Goal: Task Accomplishment & Management: Complete application form

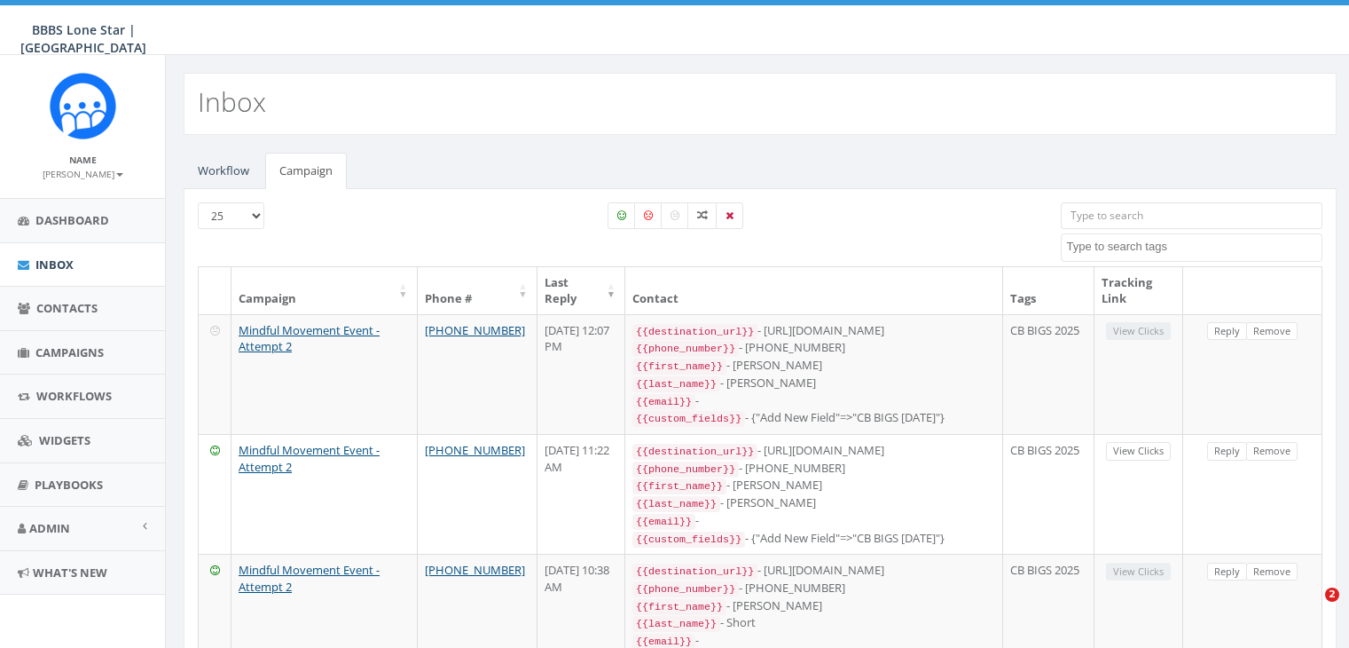
select select
click at [58, 306] on span "Contacts" at bounding box center [66, 308] width 61 height 16
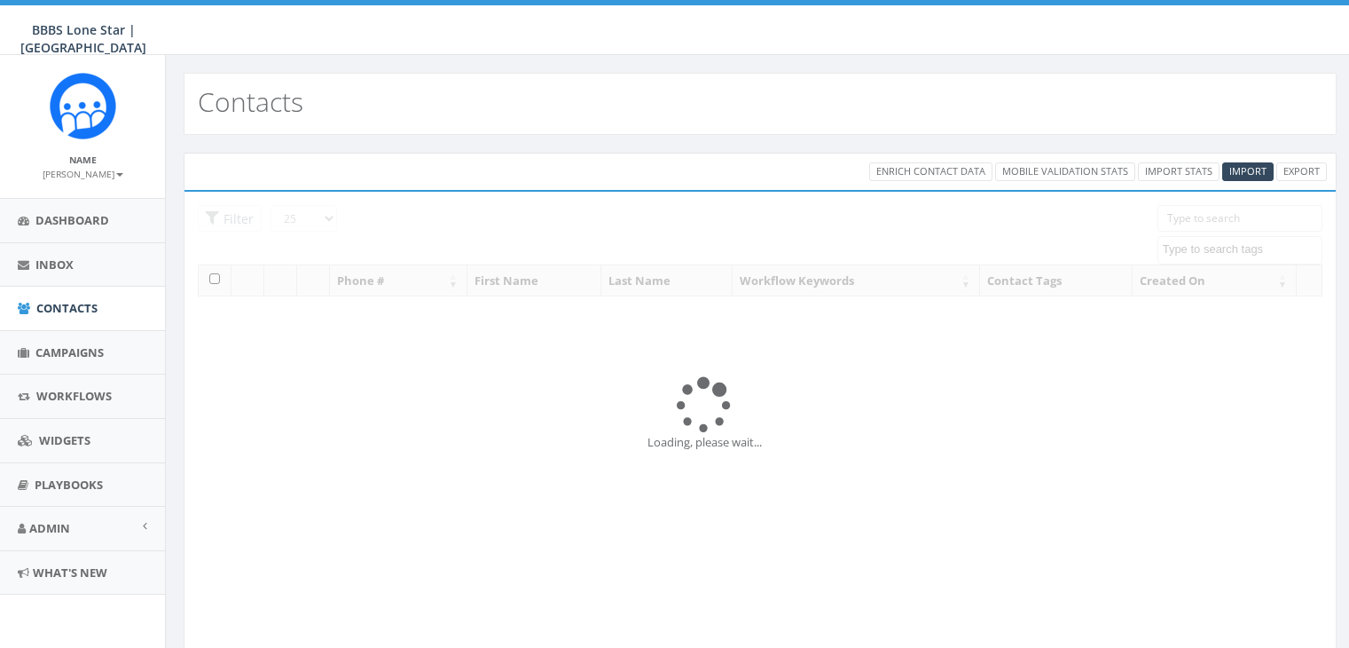
select select
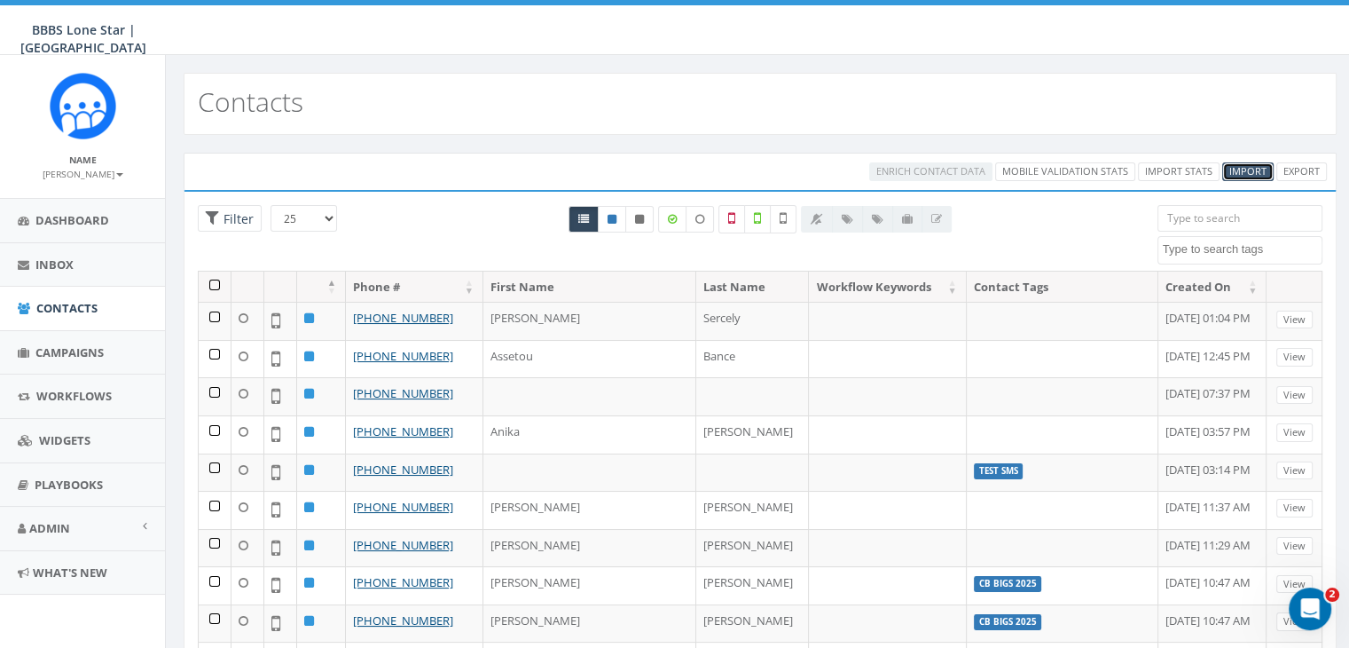
click at [1245, 171] on span "Import" at bounding box center [1248, 170] width 37 height 13
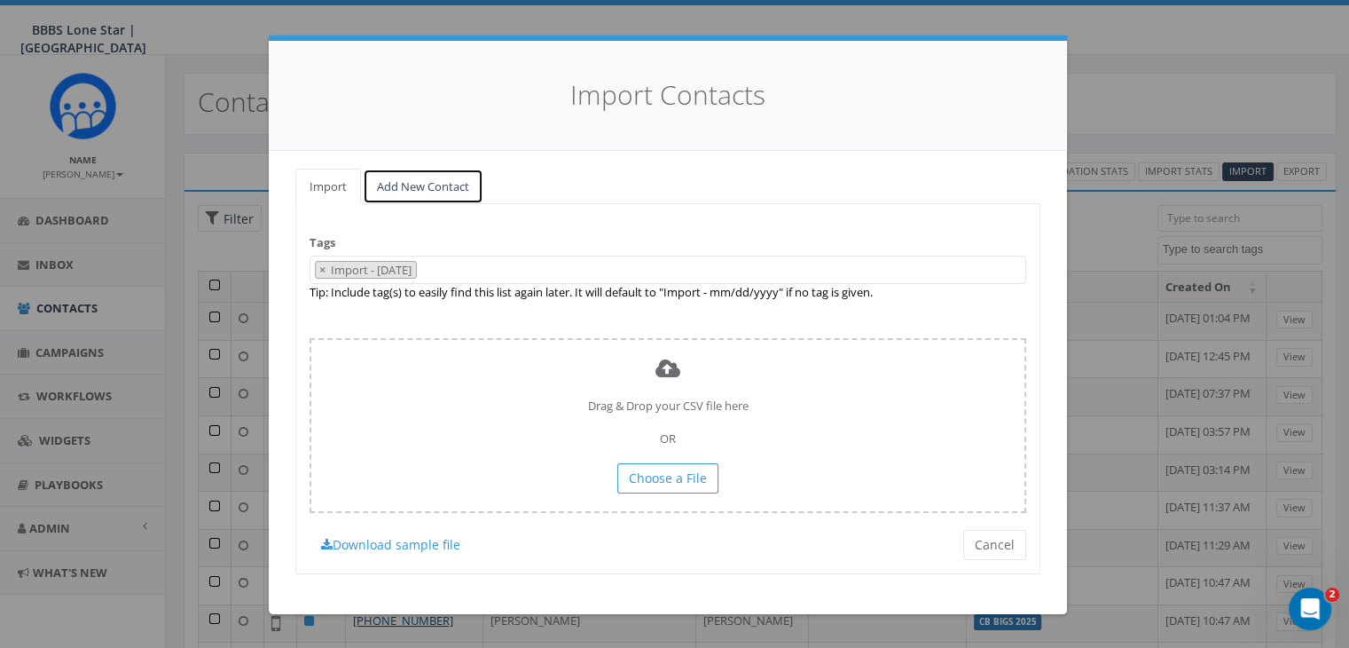
click at [427, 191] on link "Add New Contact" at bounding box center [423, 187] width 121 height 36
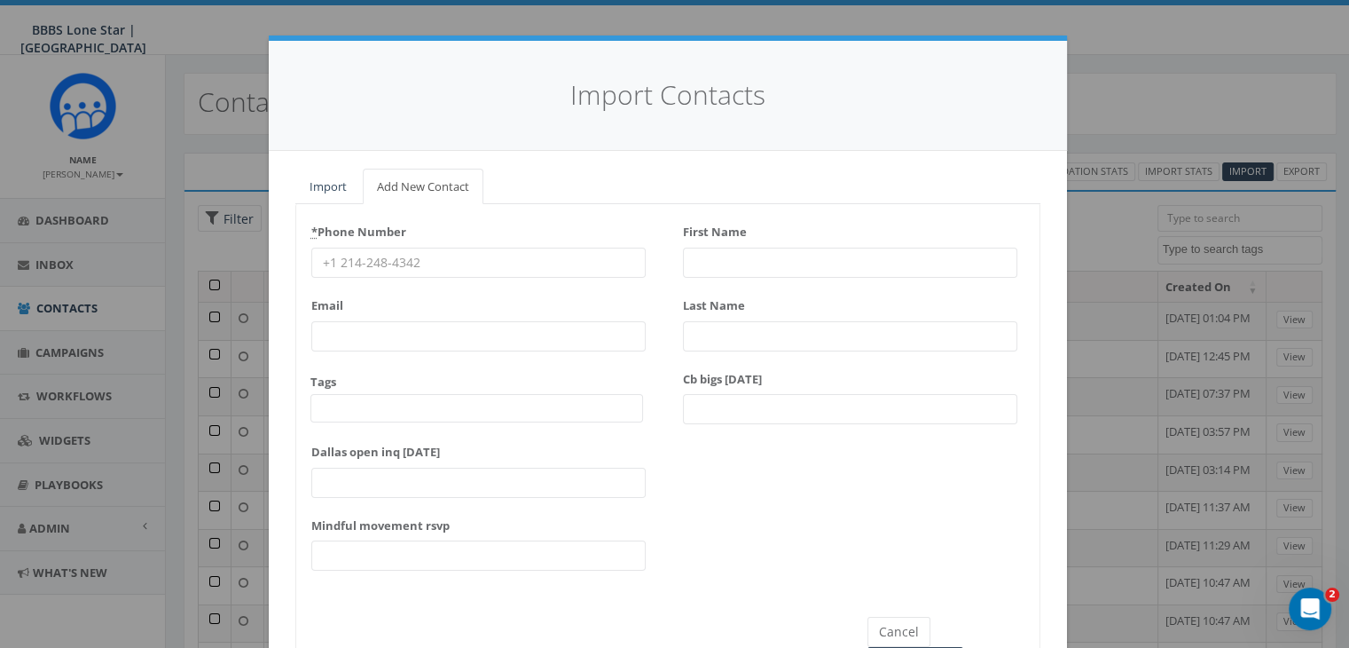
click at [390, 253] on input "* Phone Number" at bounding box center [478, 263] width 334 height 30
paste input "469-626-2620"
type input "469-626-2620"
click at [730, 261] on input "First Name" at bounding box center [850, 263] width 334 height 30
type input "[PERSON_NAME]"
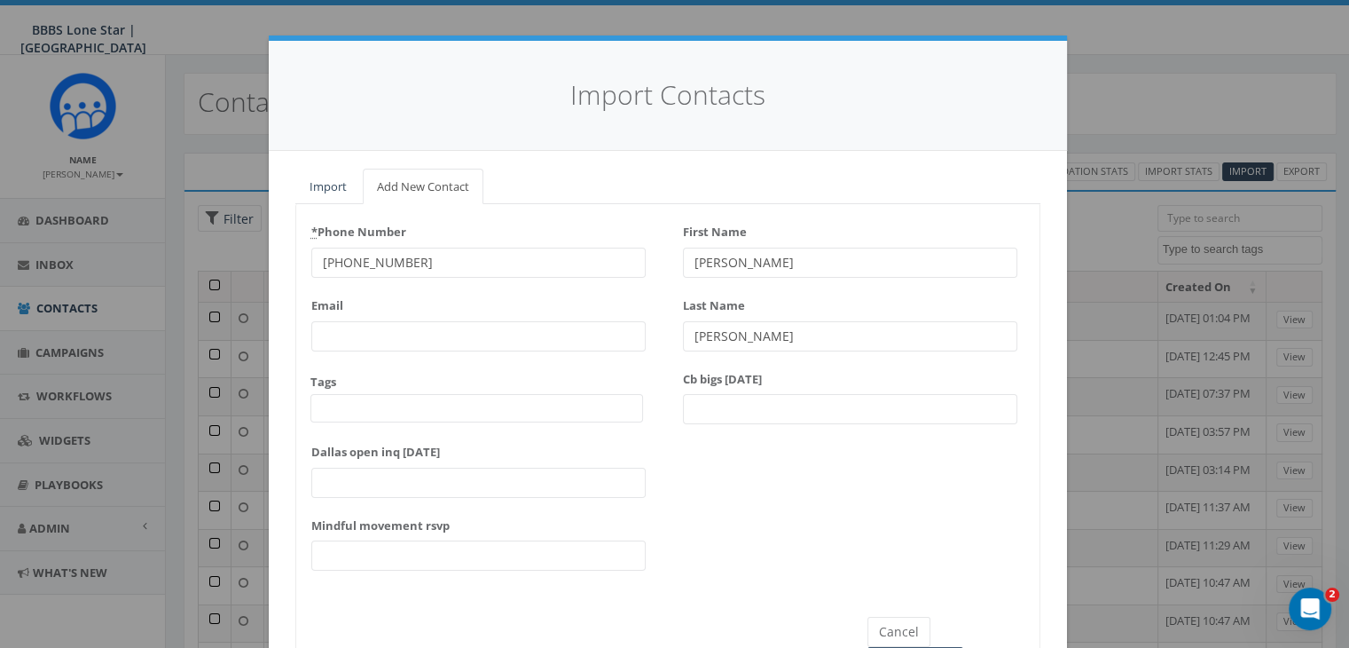
type input "Blackmon"
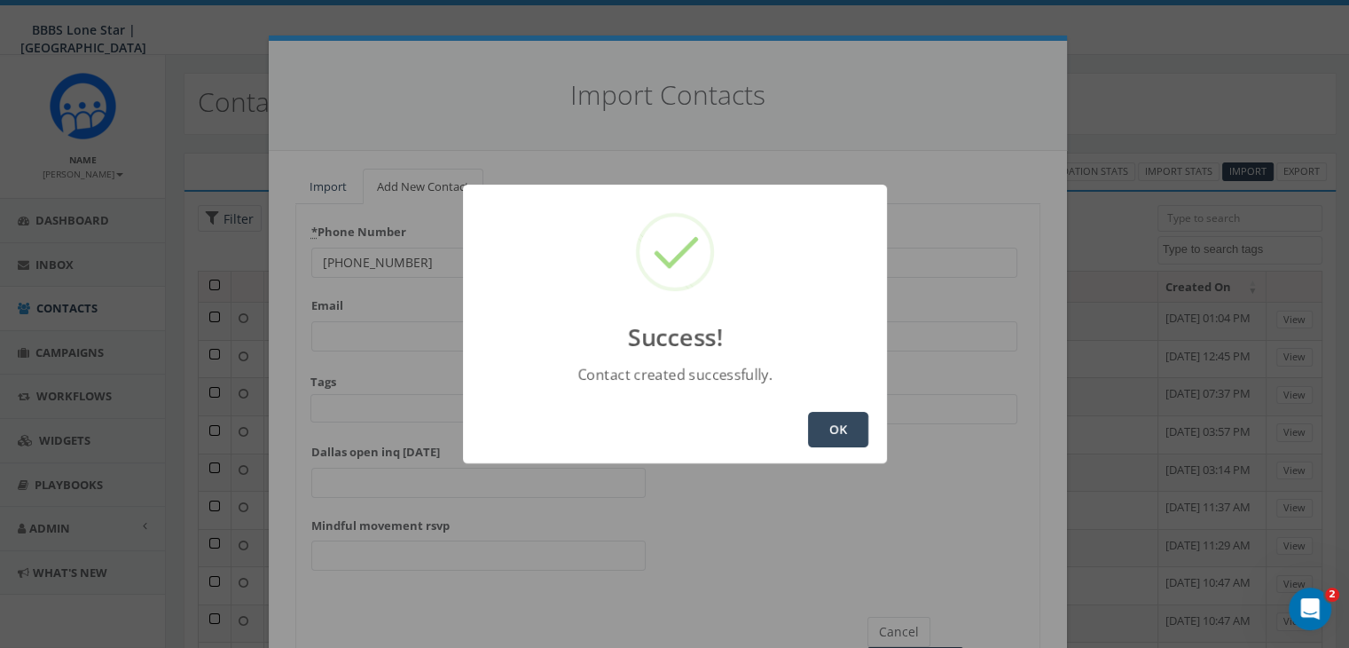
click at [856, 427] on button "OK" at bounding box center [838, 429] width 60 height 35
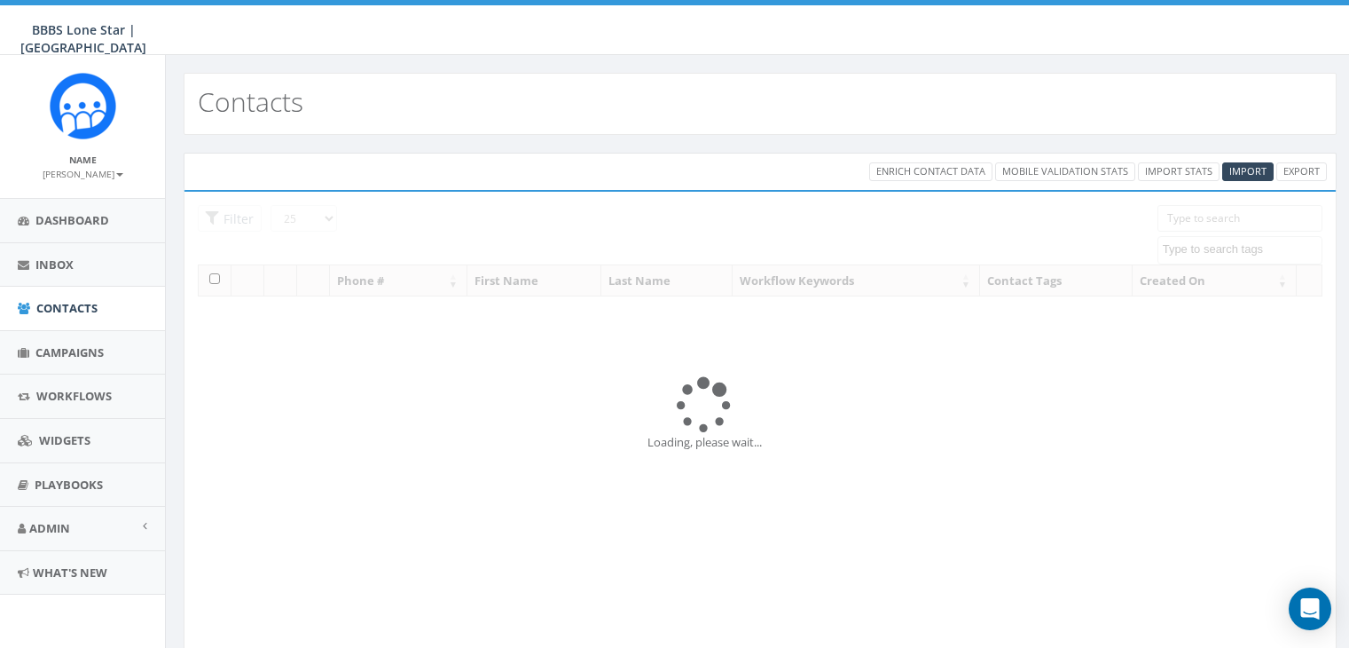
select select
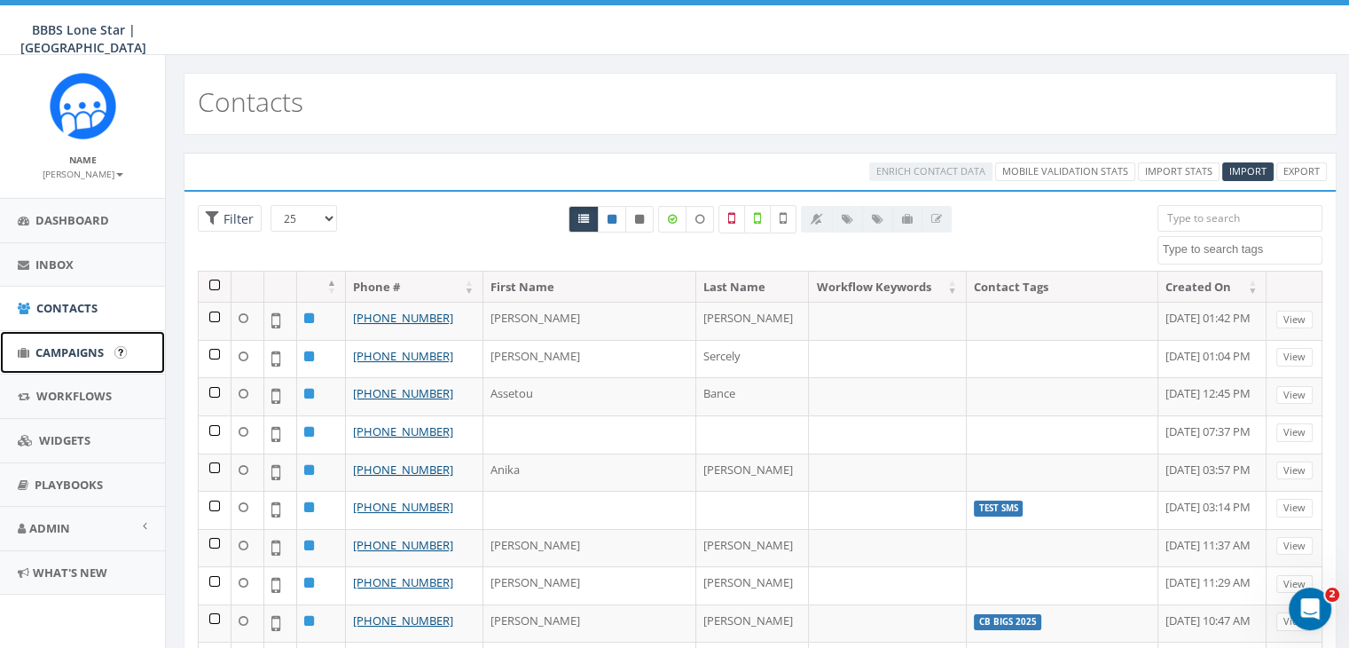
click at [54, 350] on span "Campaigns" at bounding box center [69, 352] width 68 height 16
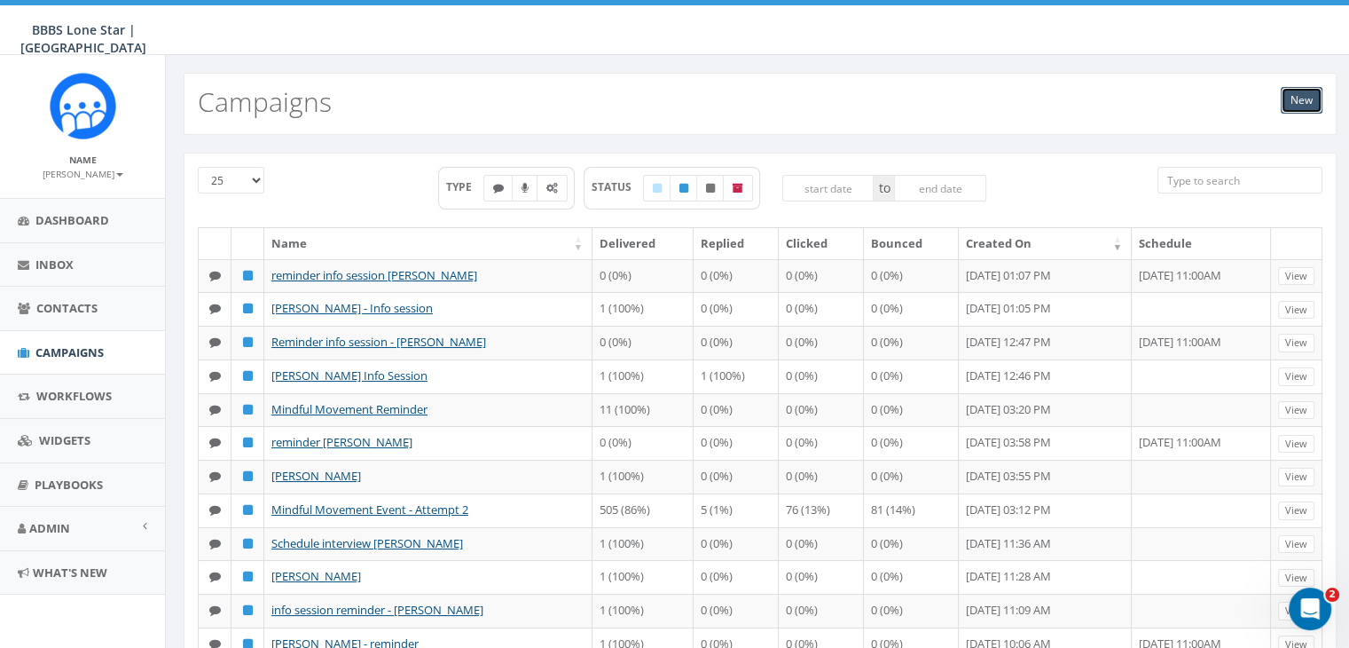
click at [1304, 104] on link "New" at bounding box center [1302, 100] width 42 height 27
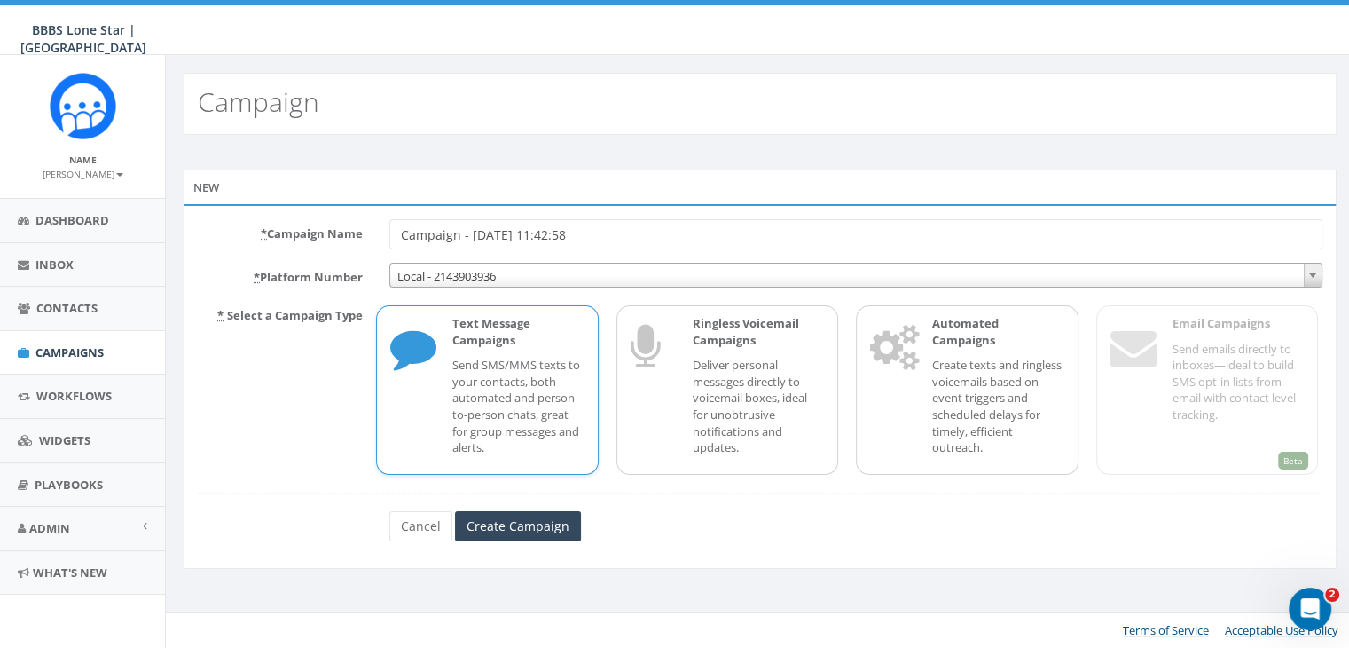
drag, startPoint x: 602, startPoint y: 232, endPoint x: 383, endPoint y: 229, distance: 219.2
click at [383, 229] on div "Campaign - 08/18/2025, 11:42:58" at bounding box center [856, 234] width 960 height 30
type input "Info Session [PERSON_NAME]"
click at [520, 384] on p "Send SMS/MMS texts to your contacts, both automated and person-to-person chats,…" at bounding box center [517, 406] width 131 height 98
click at [508, 520] on input "Create Campaign" at bounding box center [518, 526] width 126 height 30
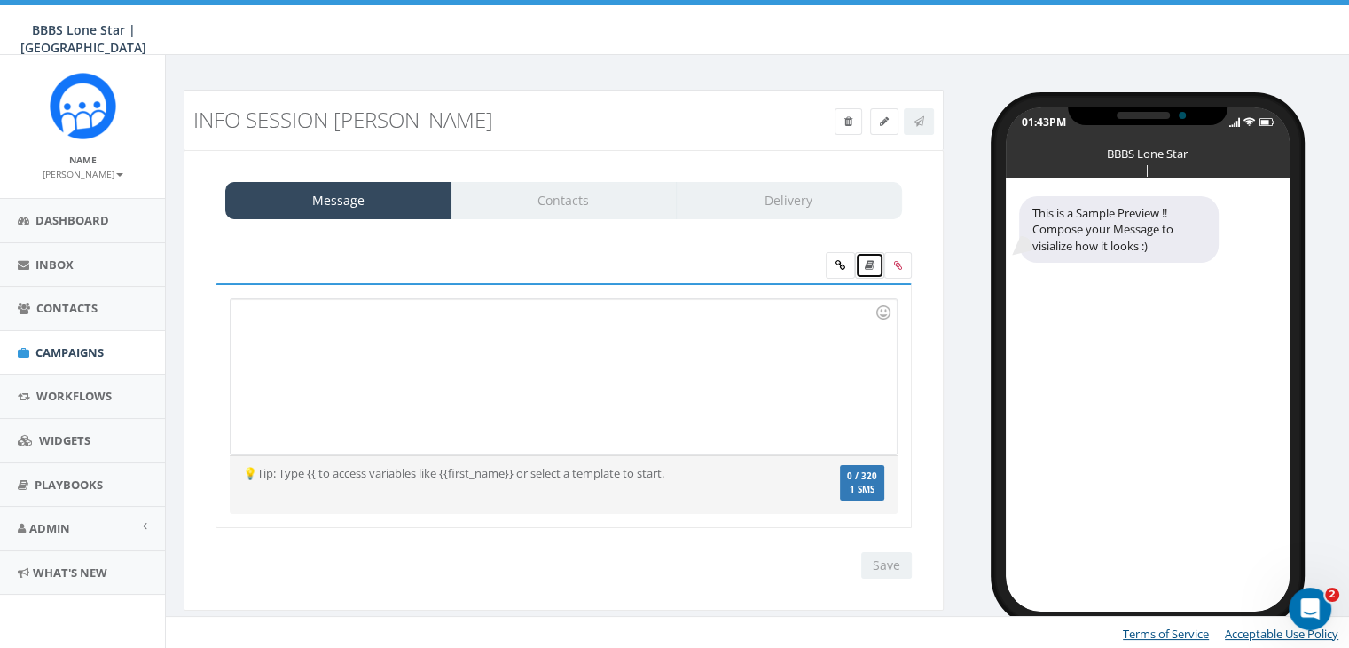
click at [873, 265] on icon at bounding box center [870, 265] width 10 height 11
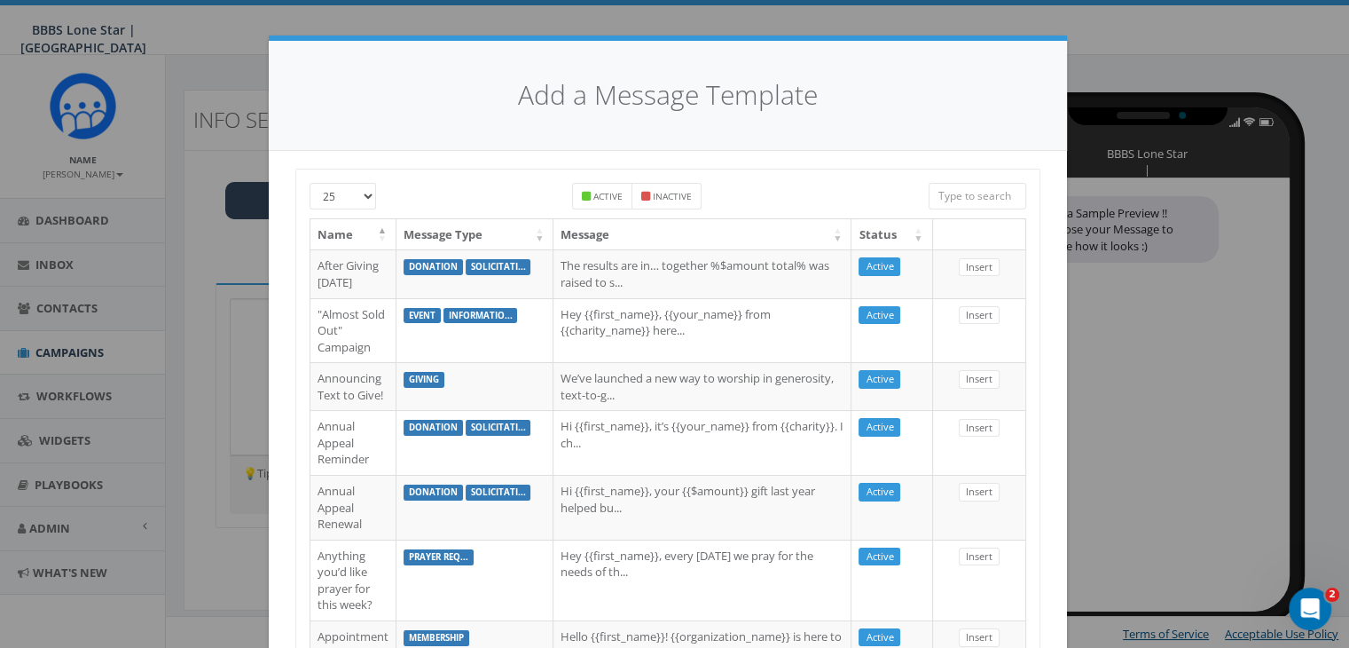
click at [954, 196] on input "search" at bounding box center [978, 196] width 98 height 27
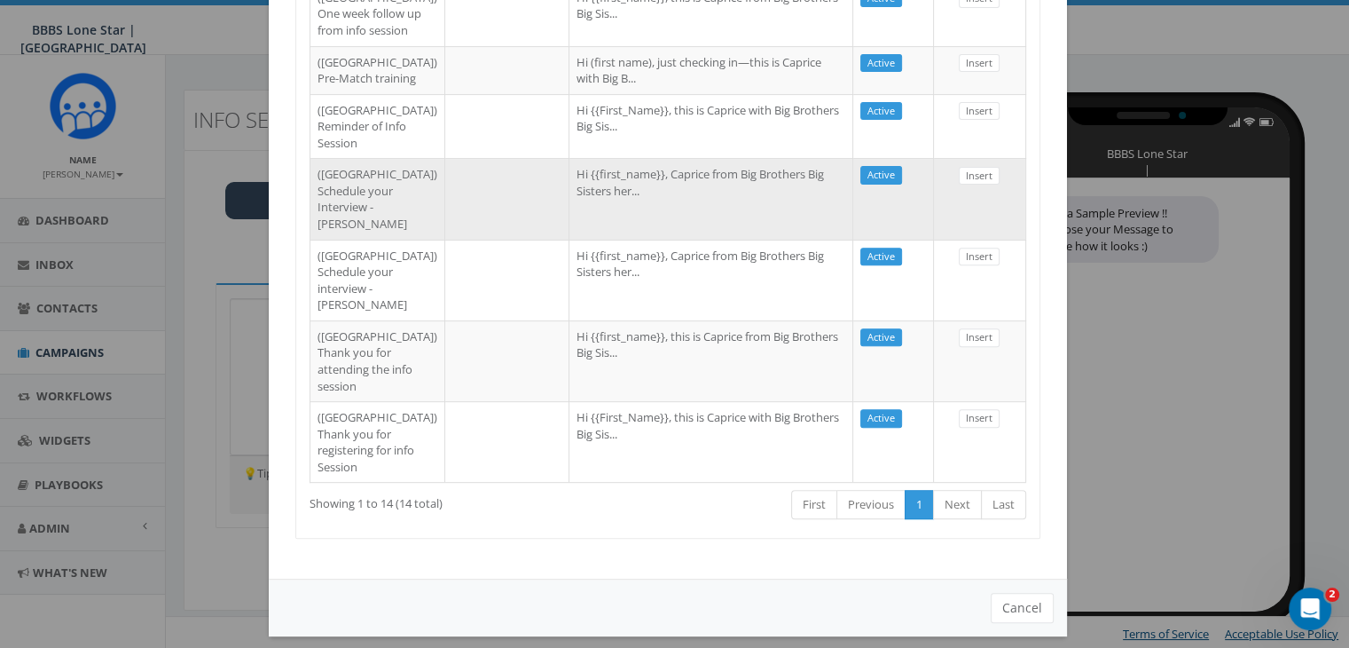
scroll to position [979, 0]
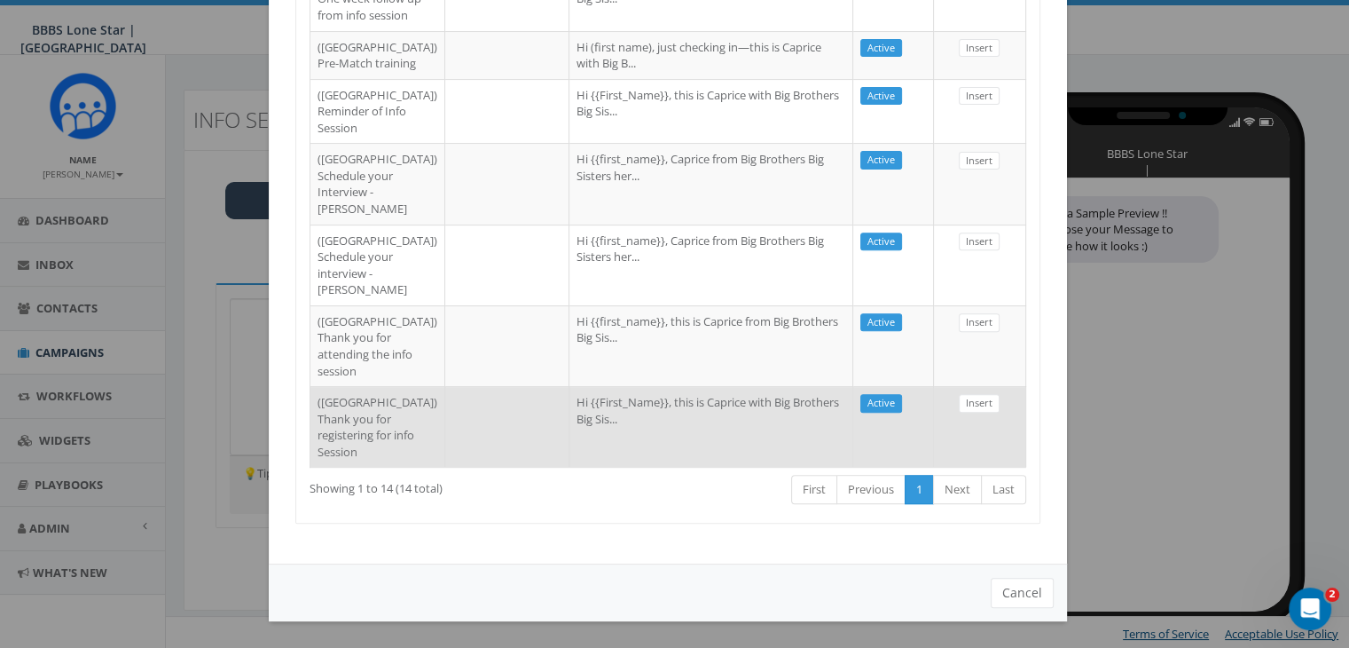
type input "[GEOGRAPHIC_DATA]"
click at [445, 410] on td at bounding box center [507, 426] width 124 height 81
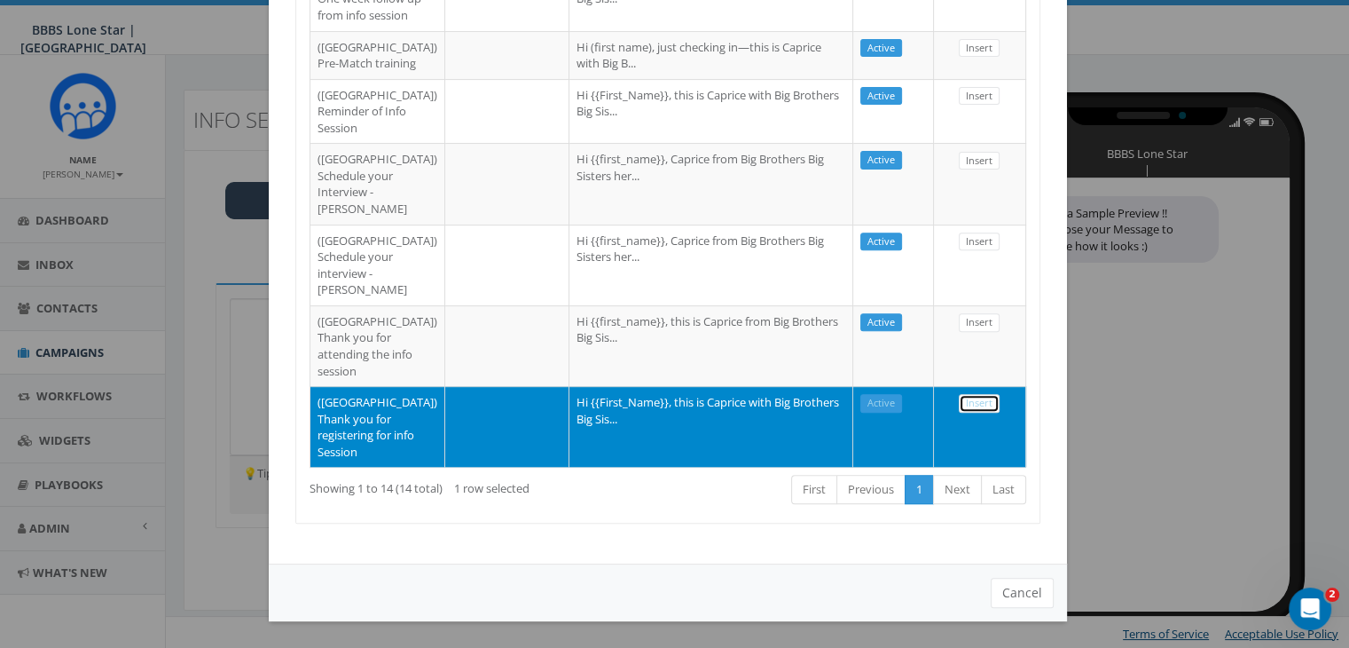
click at [975, 394] on link "Insert" at bounding box center [979, 403] width 41 height 19
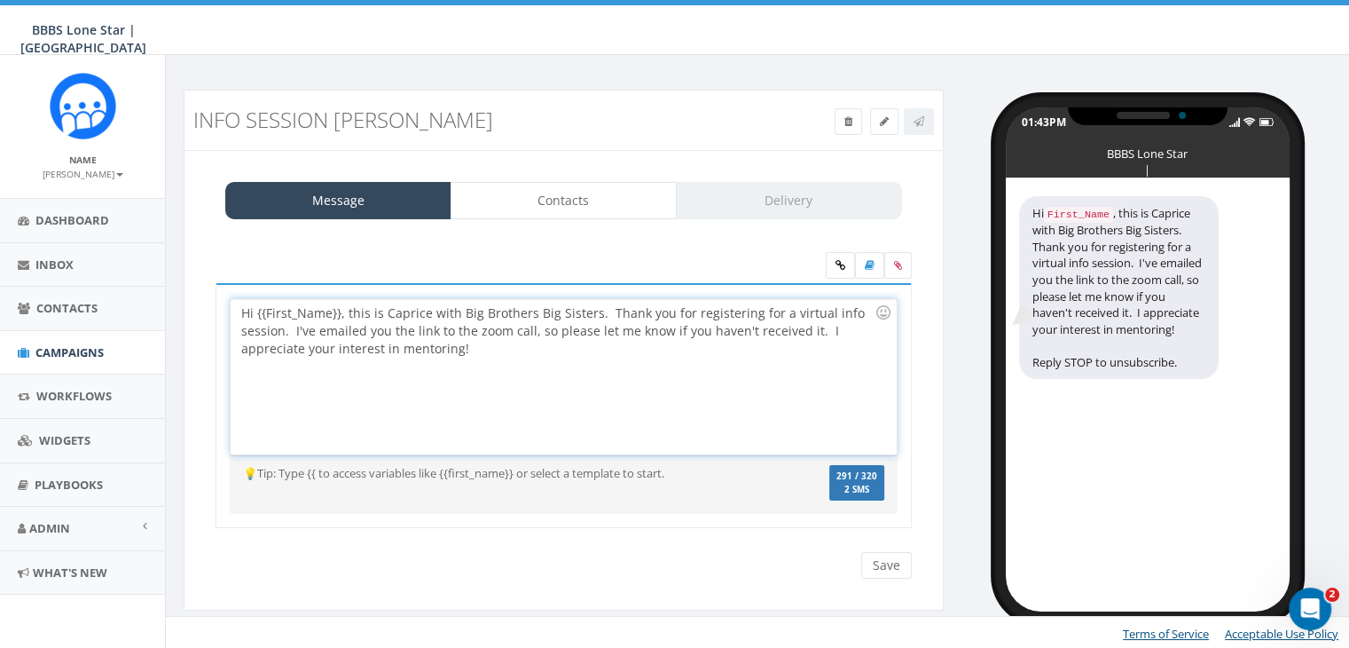
click at [339, 318] on div "Hi {{First_Name}}, this is Caprice with Big Brothers Big Sisters. Thank you for…" at bounding box center [563, 376] width 665 height 155
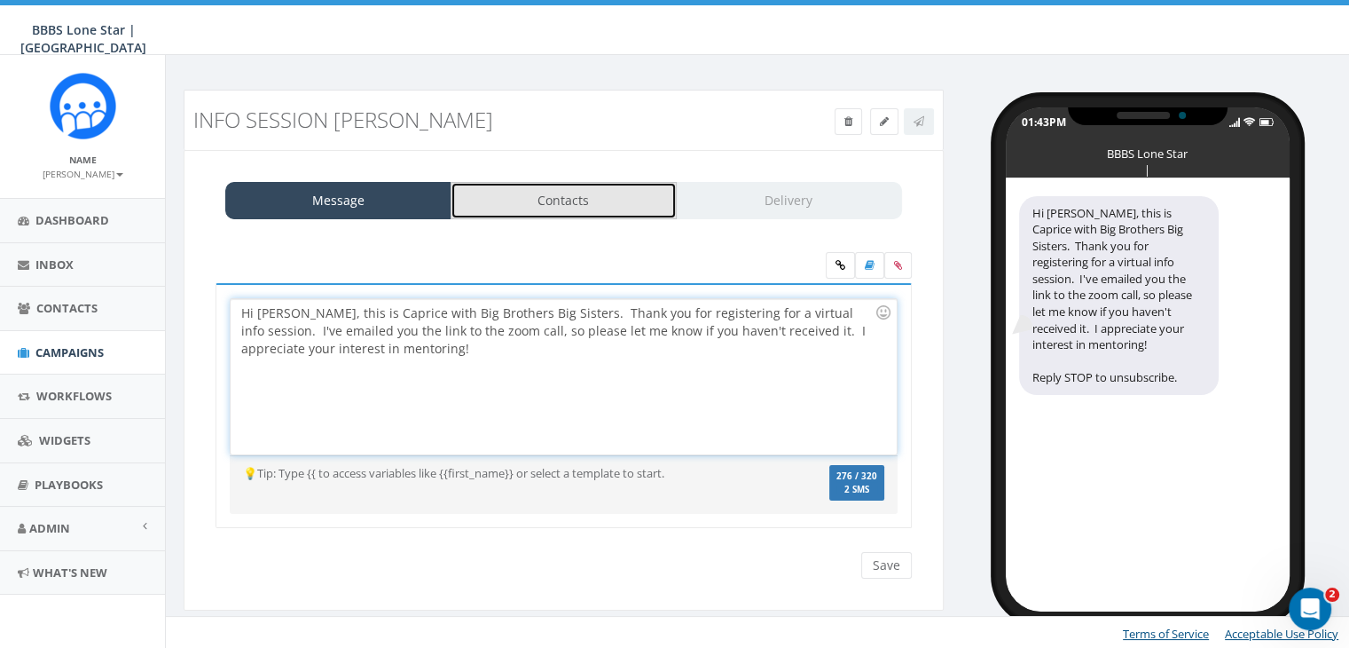
click at [647, 201] on link "Contacts" at bounding box center [564, 200] width 226 height 37
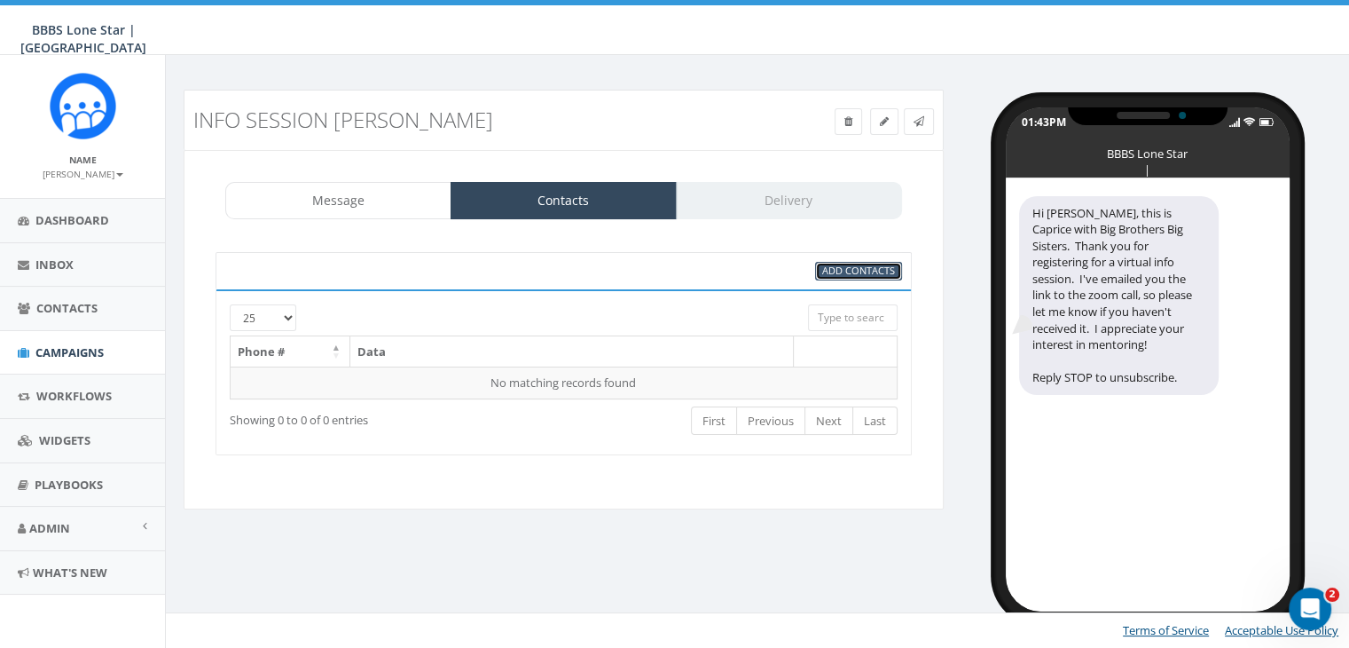
click at [885, 266] on span "Add Contacts" at bounding box center [858, 270] width 73 height 13
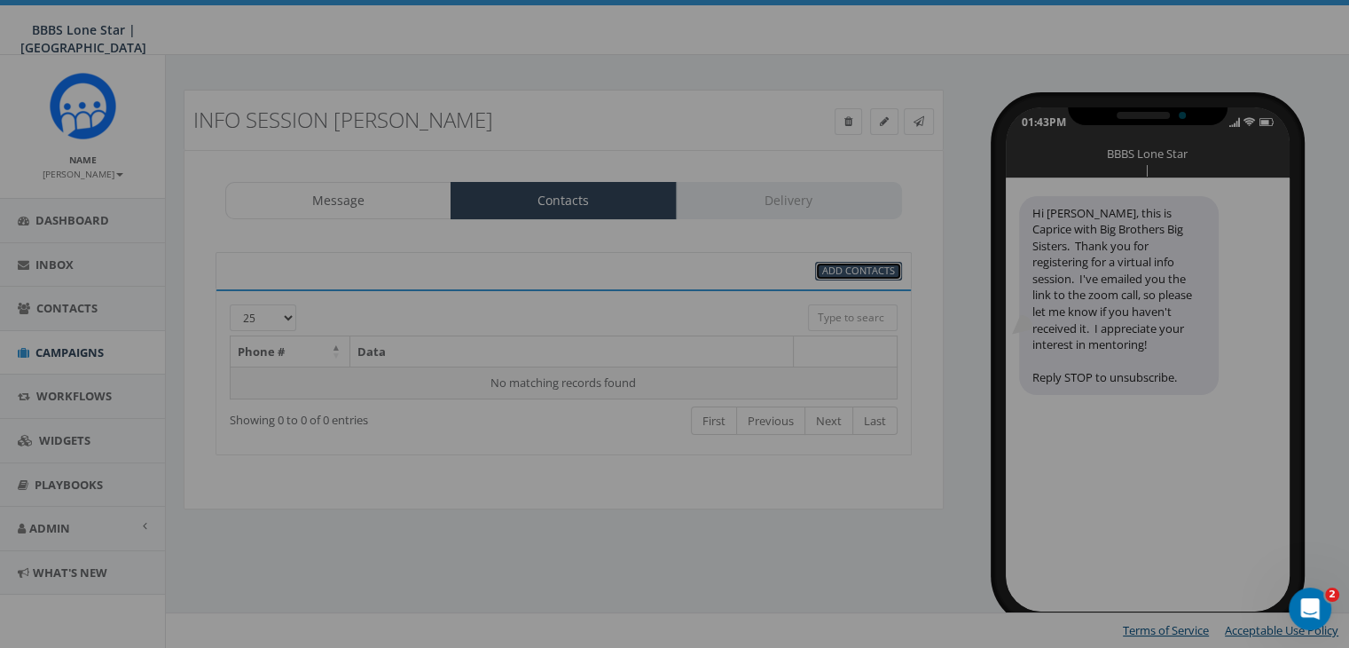
select select
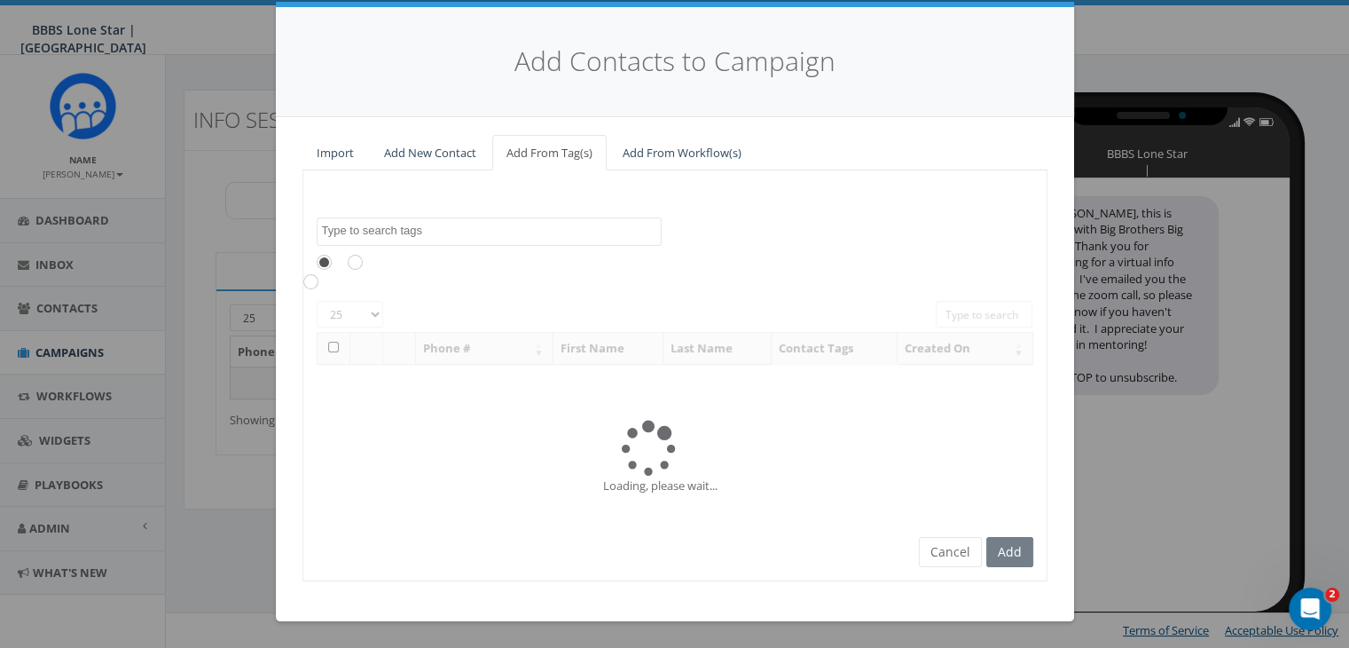
scroll to position [0, 0]
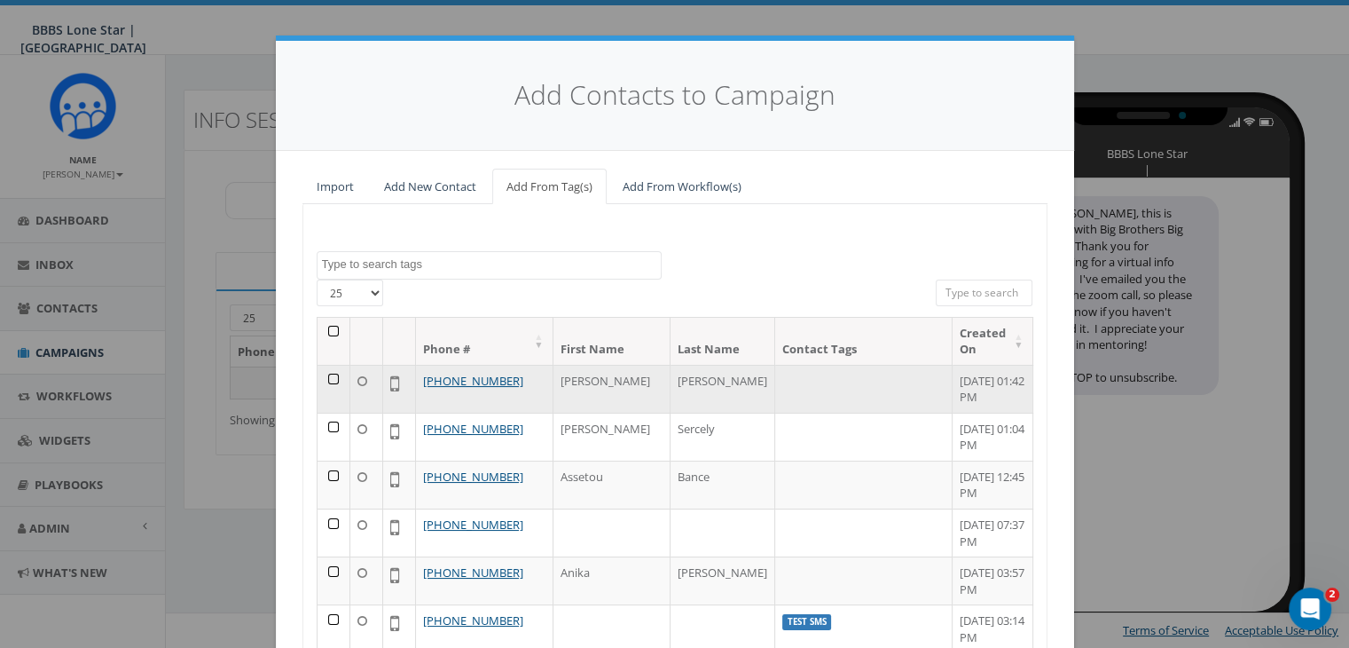
click at [326, 381] on td at bounding box center [334, 389] width 33 height 48
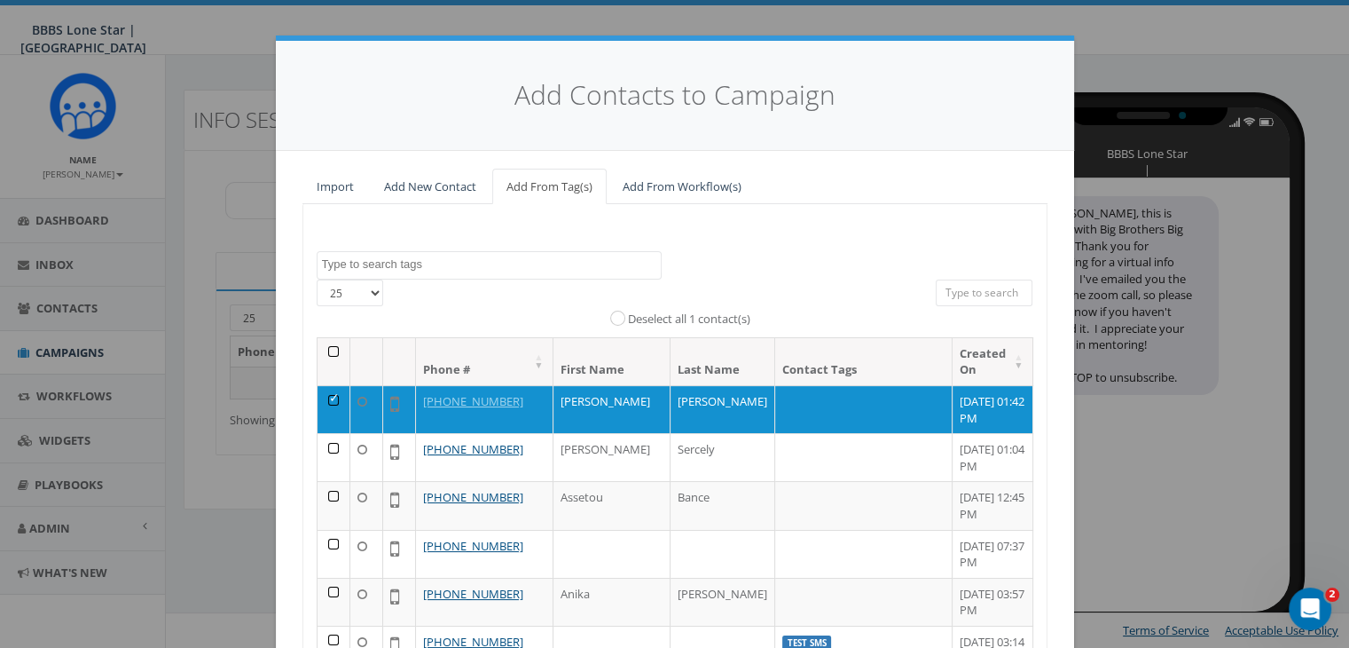
scroll to position [252, 0]
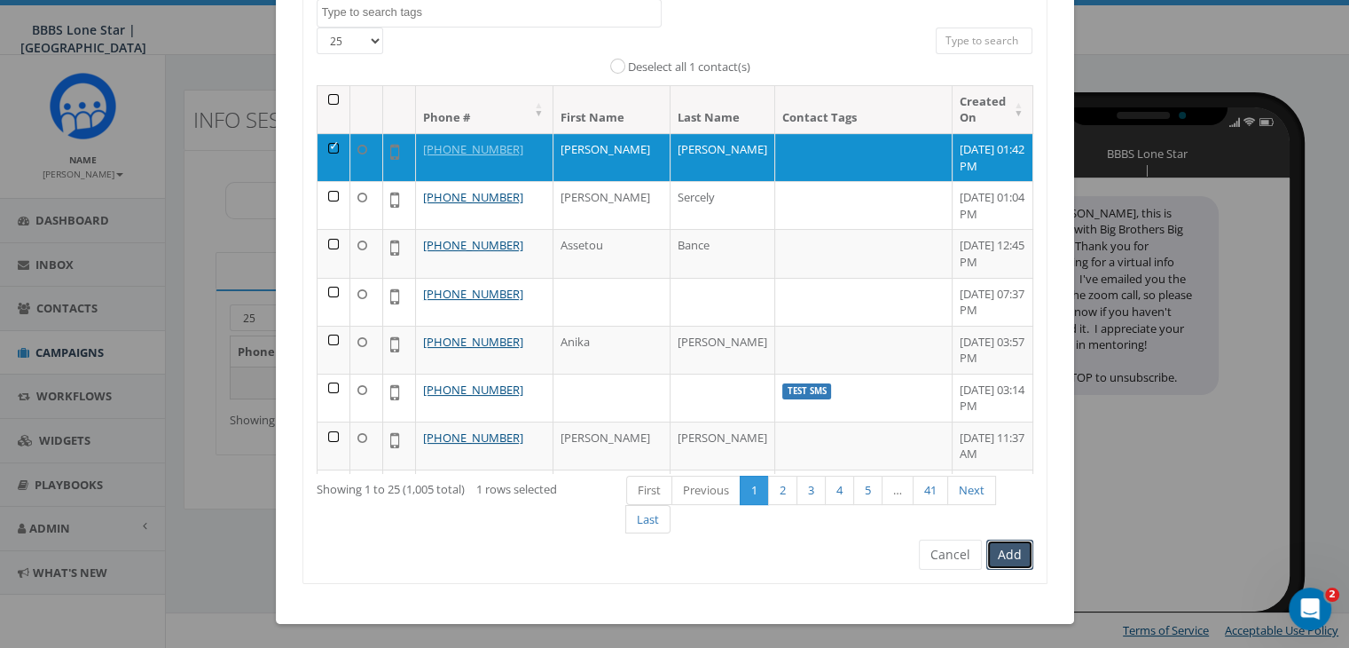
click at [1013, 546] on button "Add" at bounding box center [1010, 554] width 47 height 30
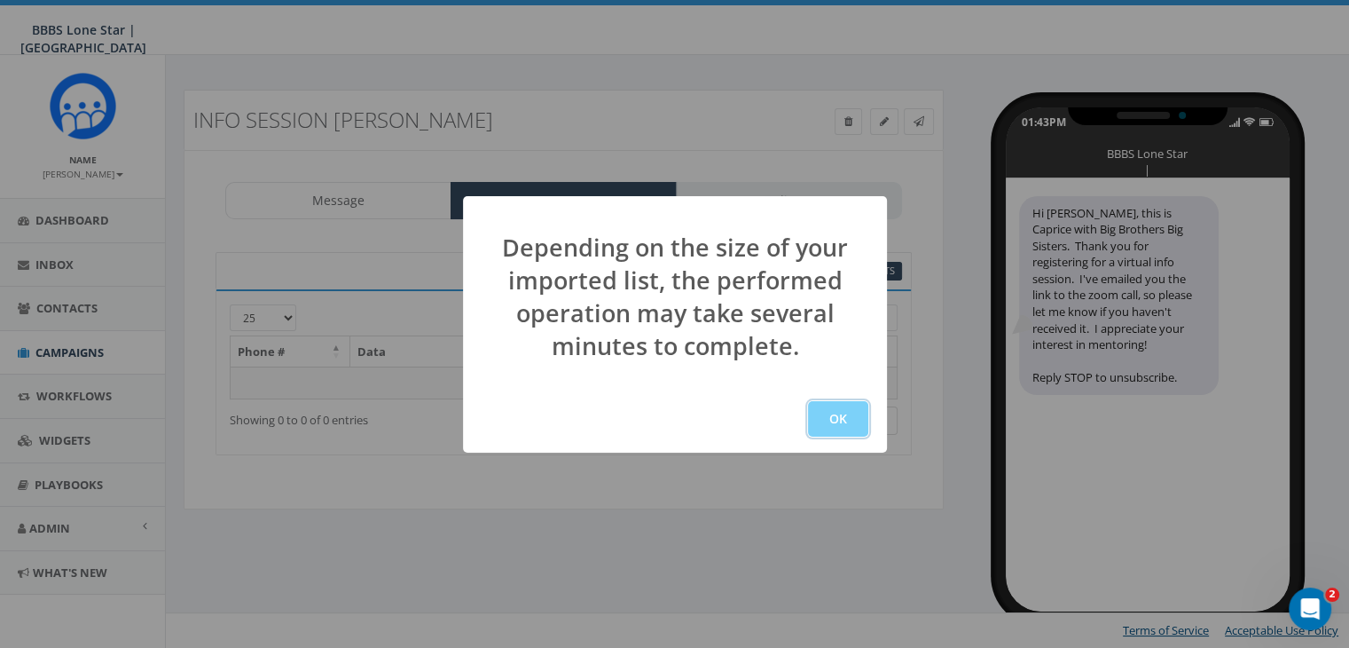
click at [852, 412] on button "OK" at bounding box center [838, 418] width 60 height 35
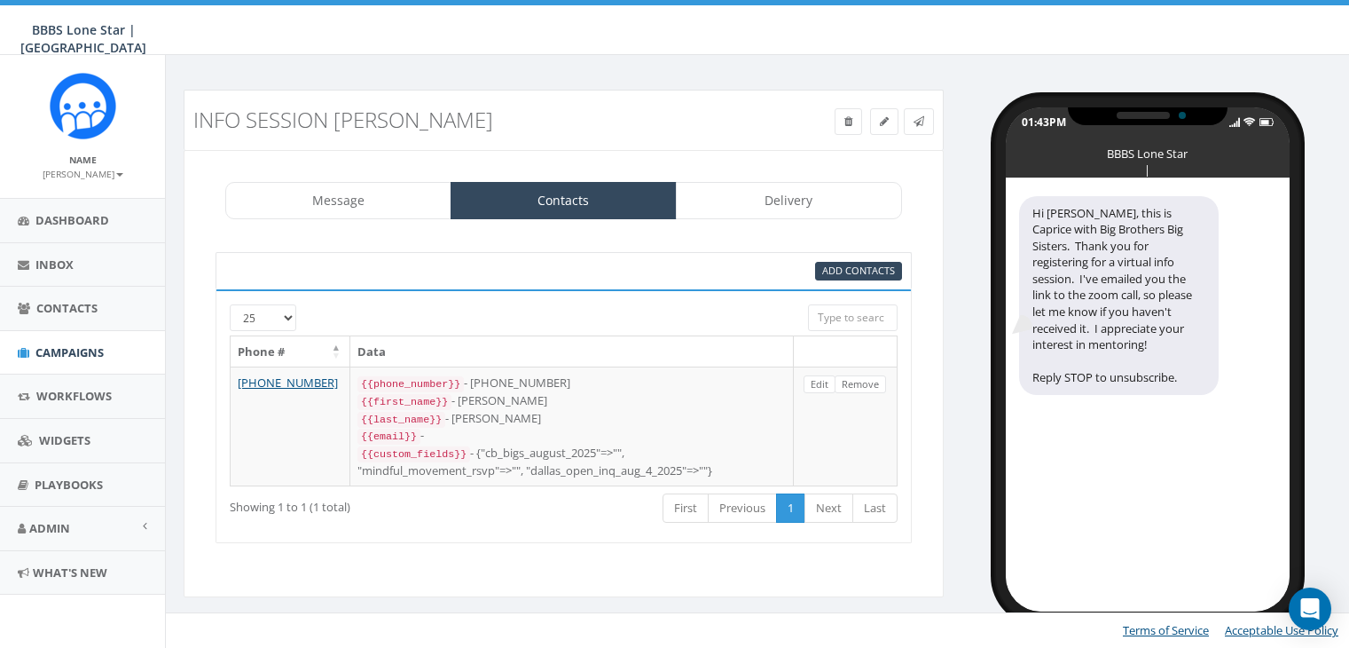
select select
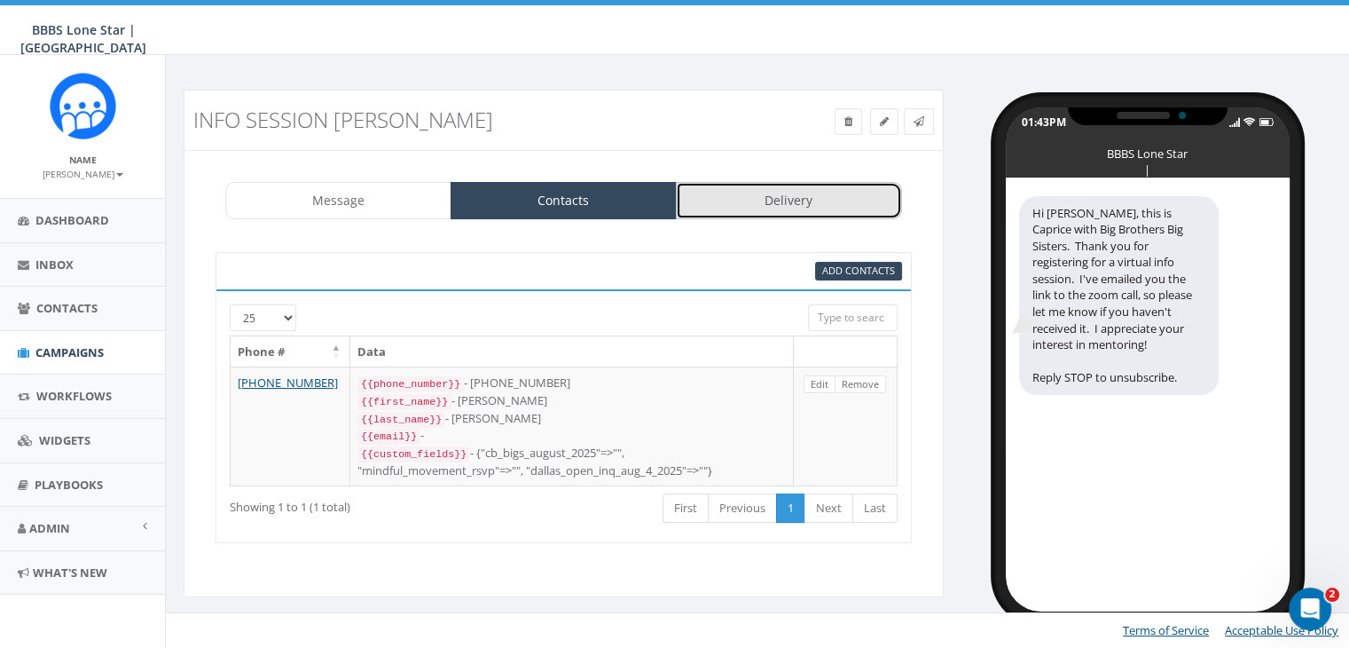
click at [772, 191] on link "Delivery" at bounding box center [789, 200] width 226 height 37
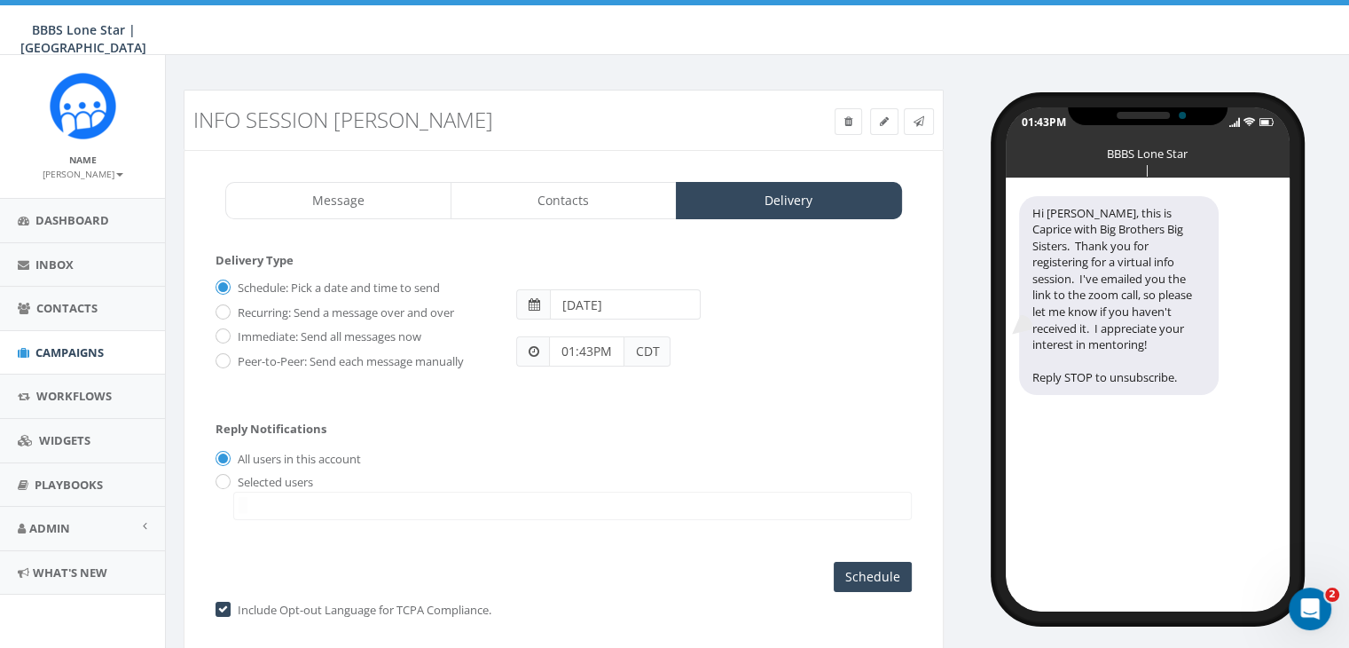
click at [233, 330] on label "Immediate: Send all messages now" at bounding box center [327, 337] width 188 height 18
click at [227, 332] on input "Immediate: Send all messages now" at bounding box center [222, 338] width 12 height 12
radio input "true"
click at [224, 476] on input "radio" at bounding box center [222, 482] width 12 height 12
radio input "true"
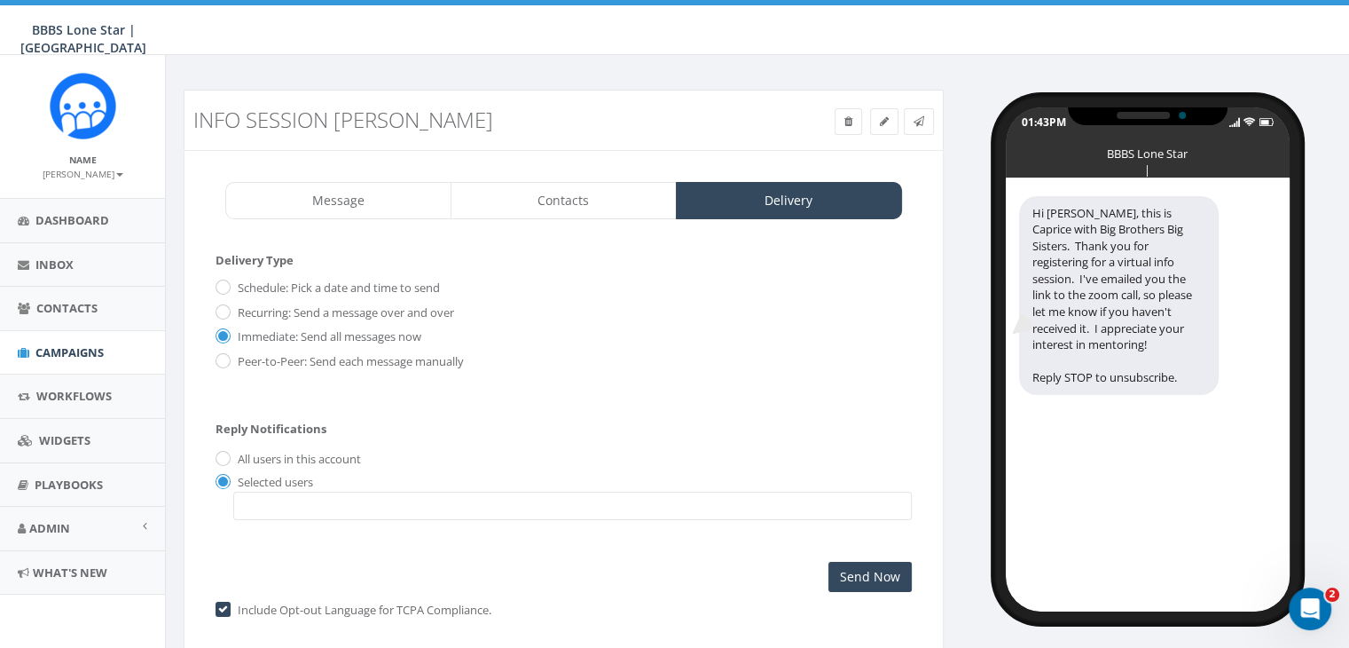
click at [271, 502] on span at bounding box center [572, 506] width 679 height 28
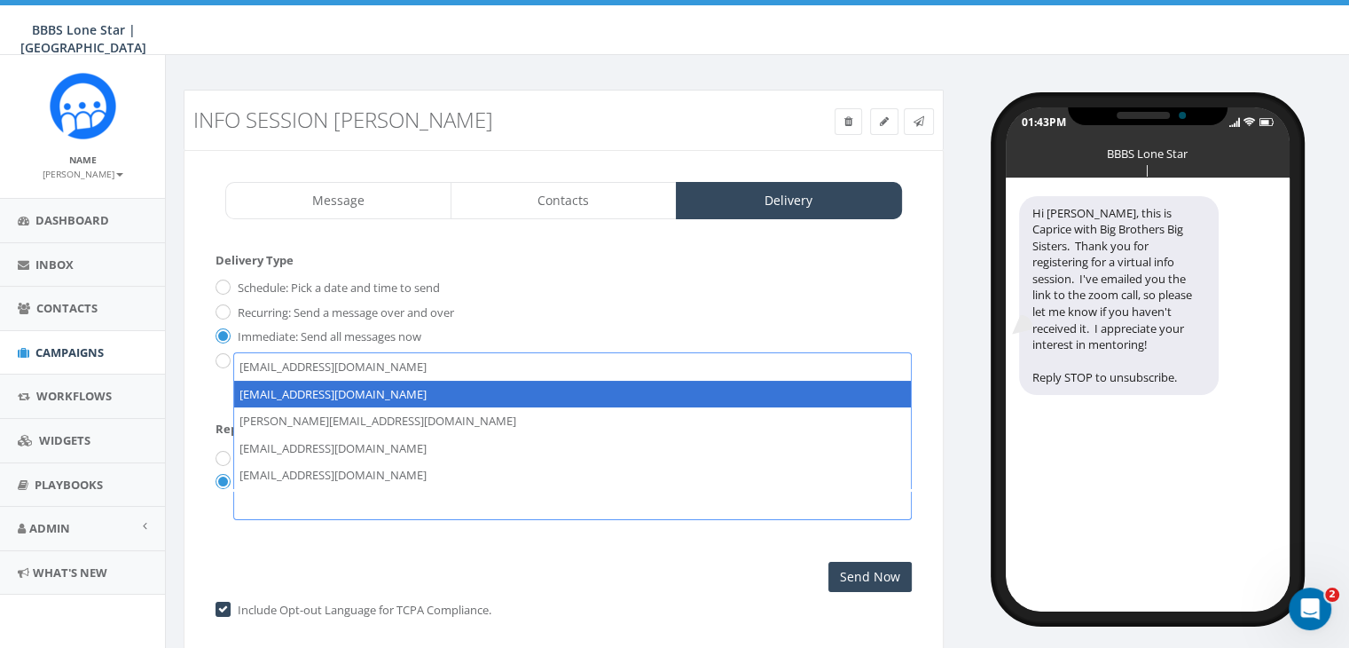
select select "1730"
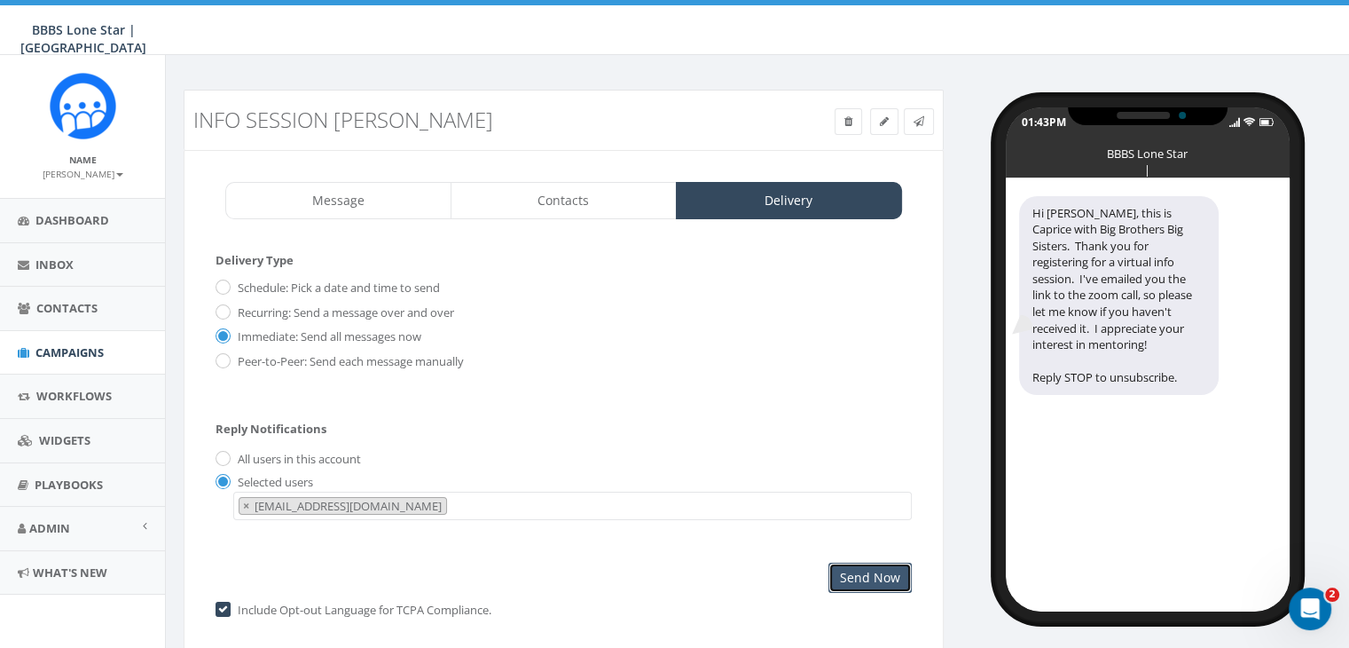
click at [857, 567] on input "Send Now" at bounding box center [870, 578] width 83 height 30
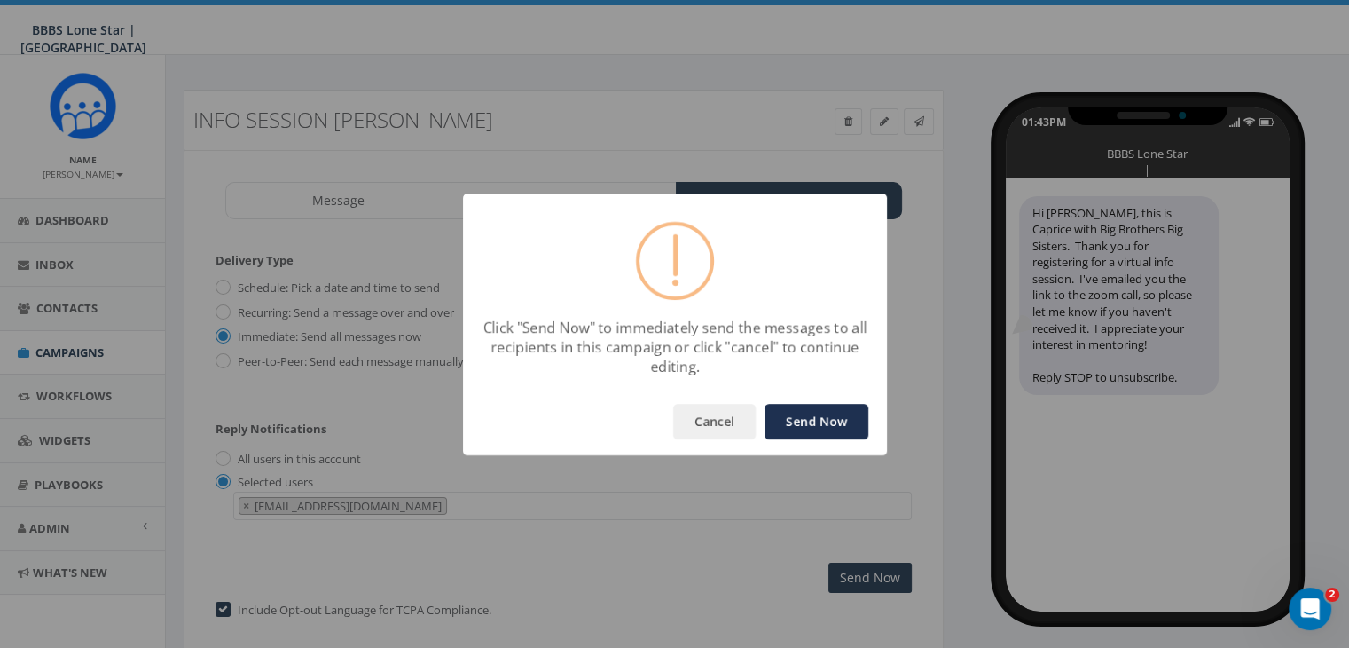
click at [830, 417] on button "Send Now" at bounding box center [817, 421] width 104 height 35
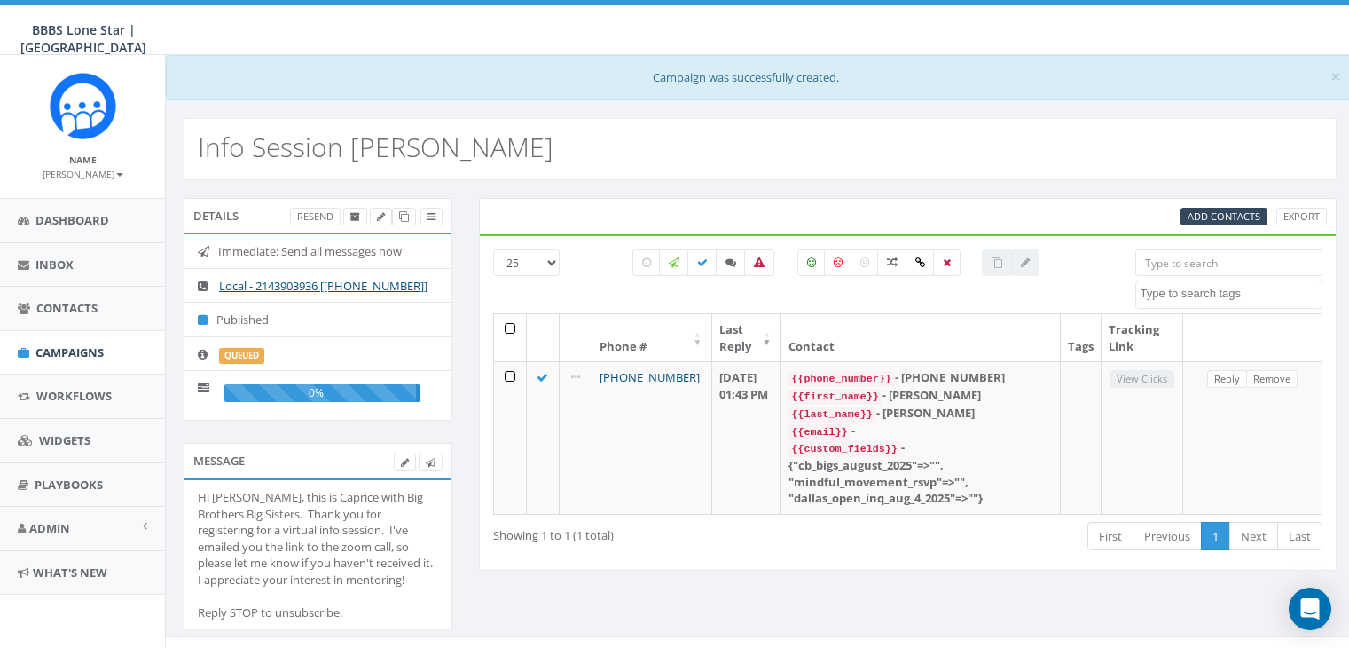
select select
click at [50, 261] on span "Inbox" at bounding box center [54, 264] width 38 height 16
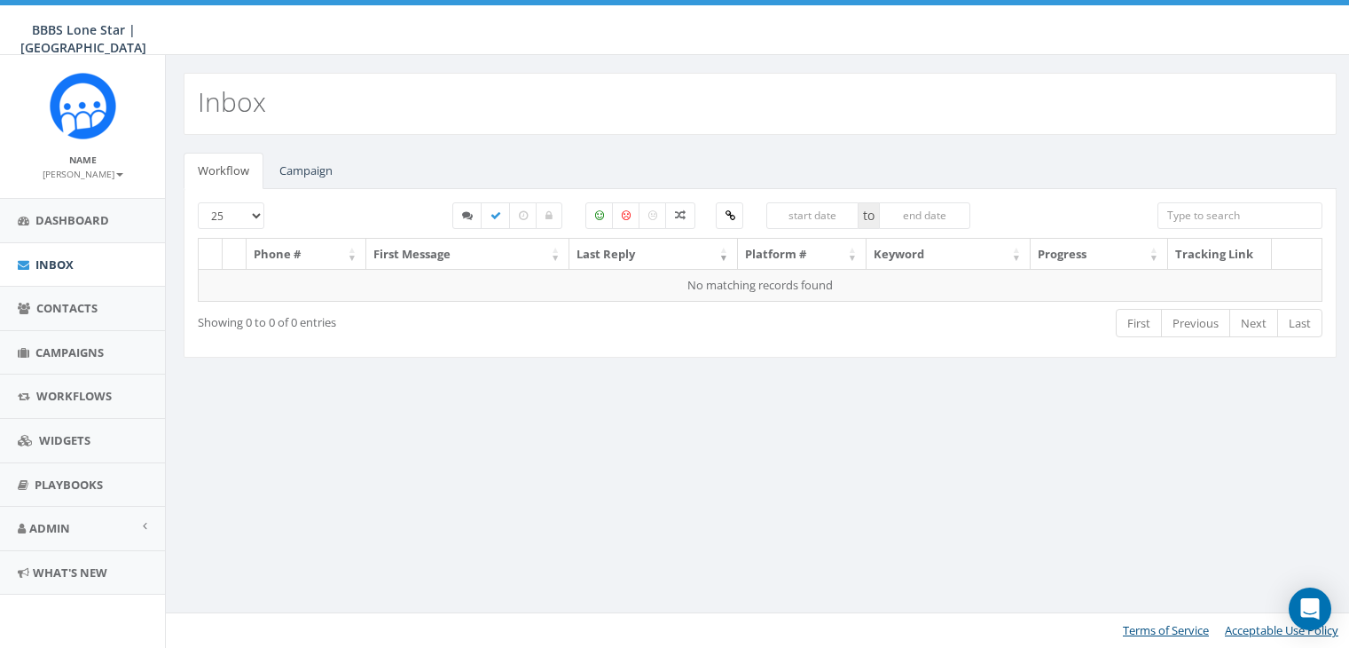
select select
click at [309, 170] on link "Campaign" at bounding box center [306, 171] width 82 height 36
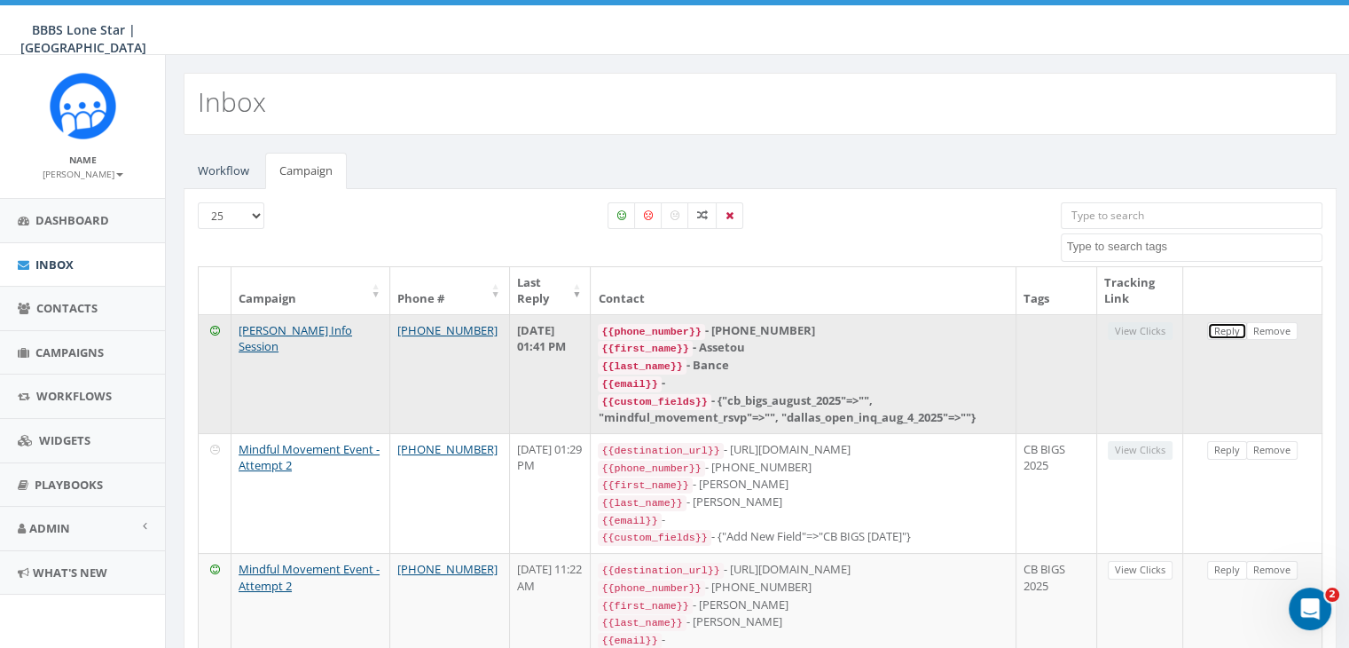
click at [1228, 332] on link "Reply" at bounding box center [1228, 331] width 40 height 19
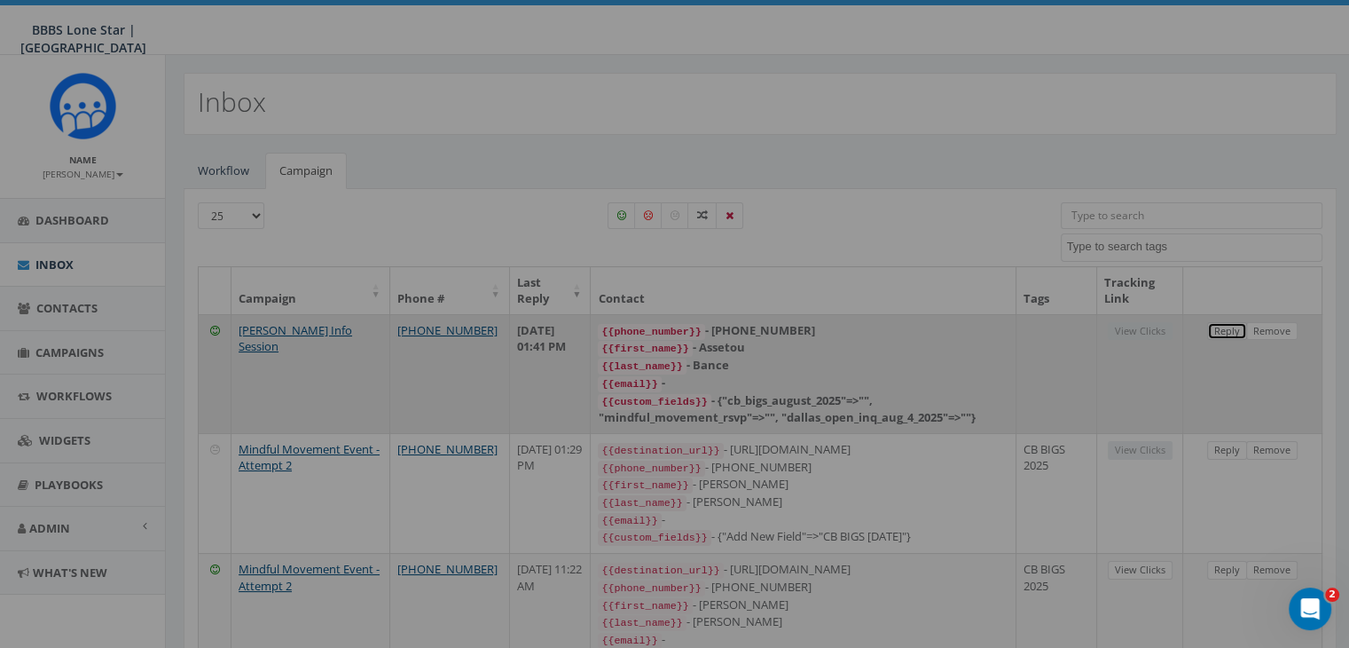
select select
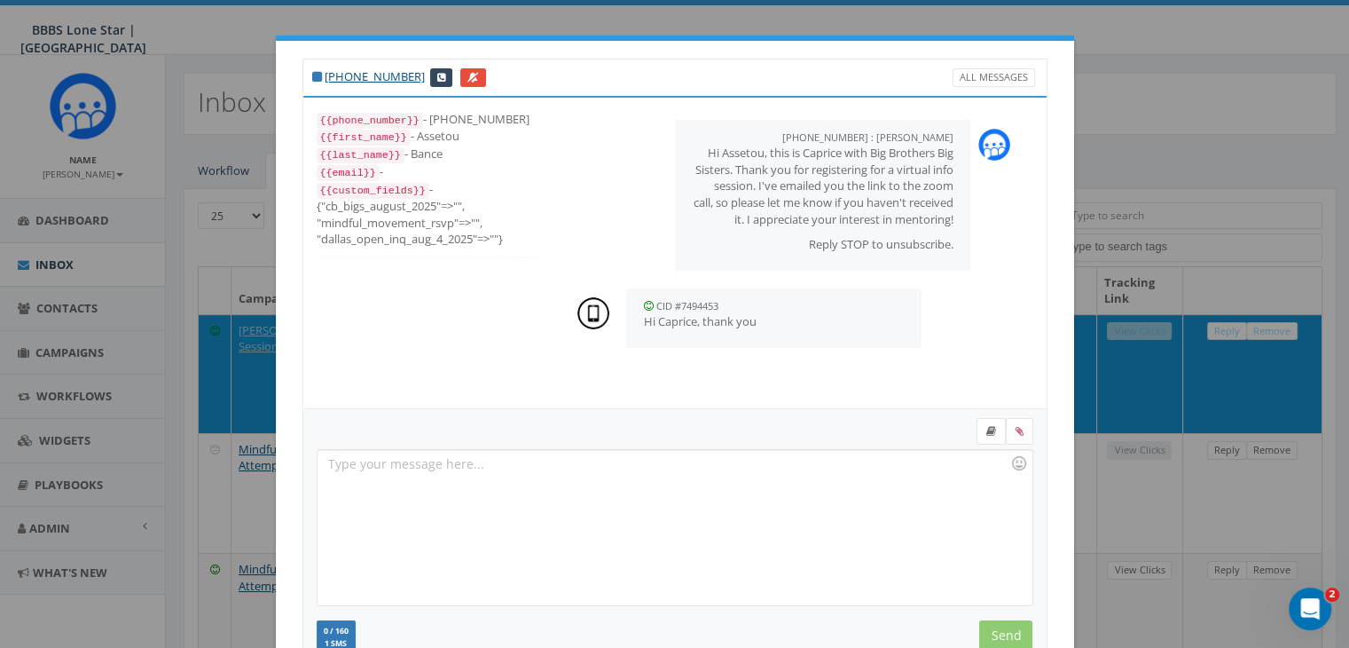
scroll to position [238, 0]
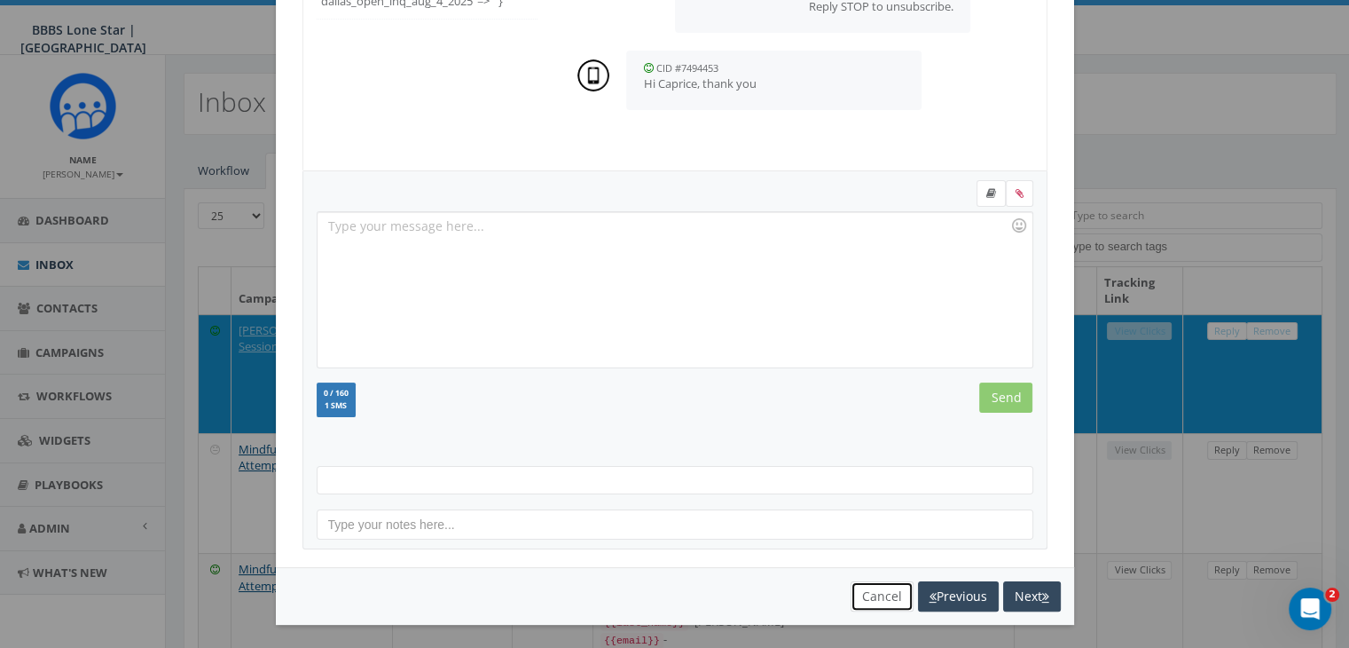
click at [884, 597] on button "Cancel" at bounding box center [882, 596] width 63 height 30
